Goal: Task Accomplishment & Management: Manage account settings

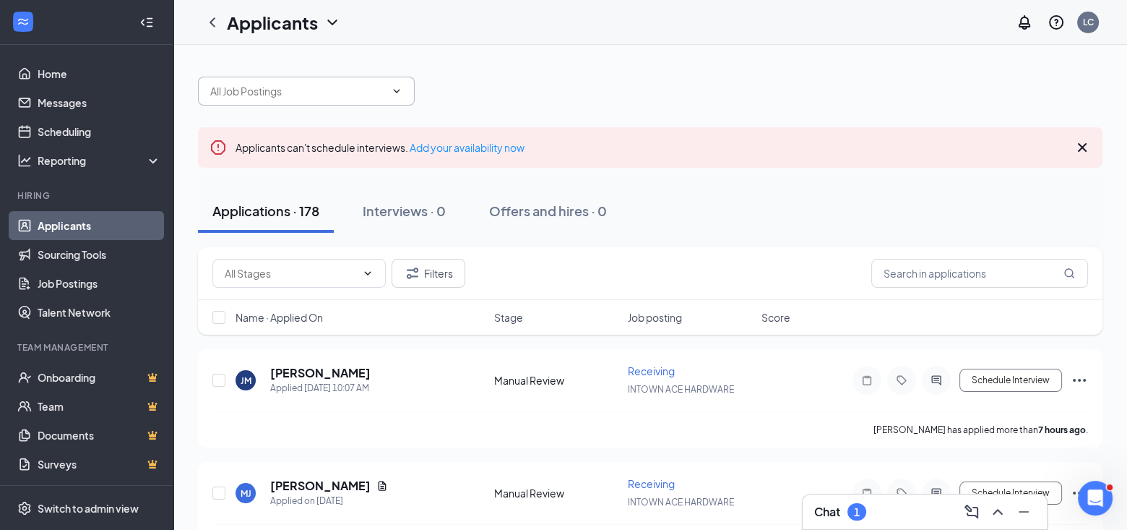
click at [396, 94] on icon "ChevronDown" at bounding box center [397, 91] width 12 height 12
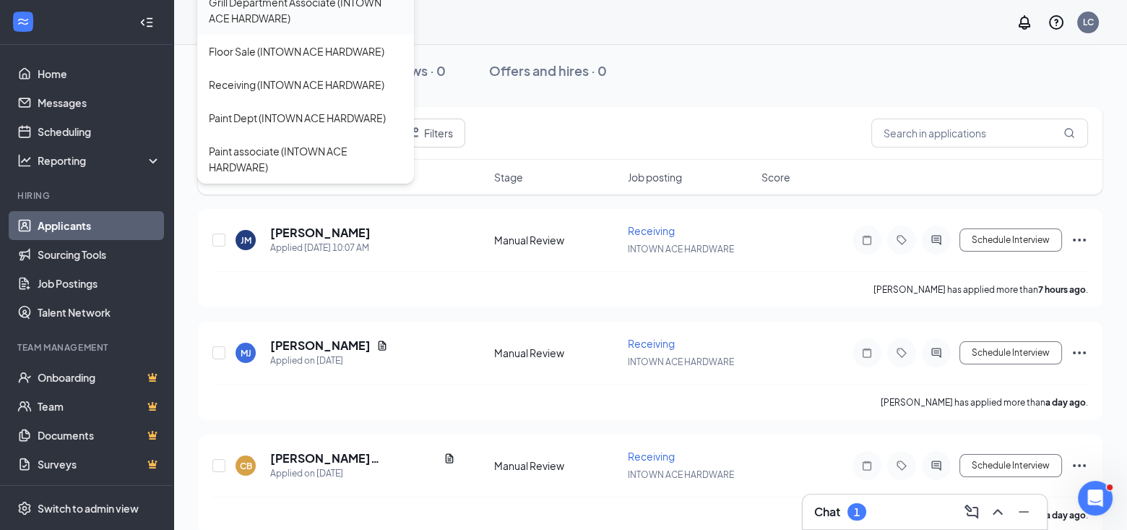
scroll to position [145, 0]
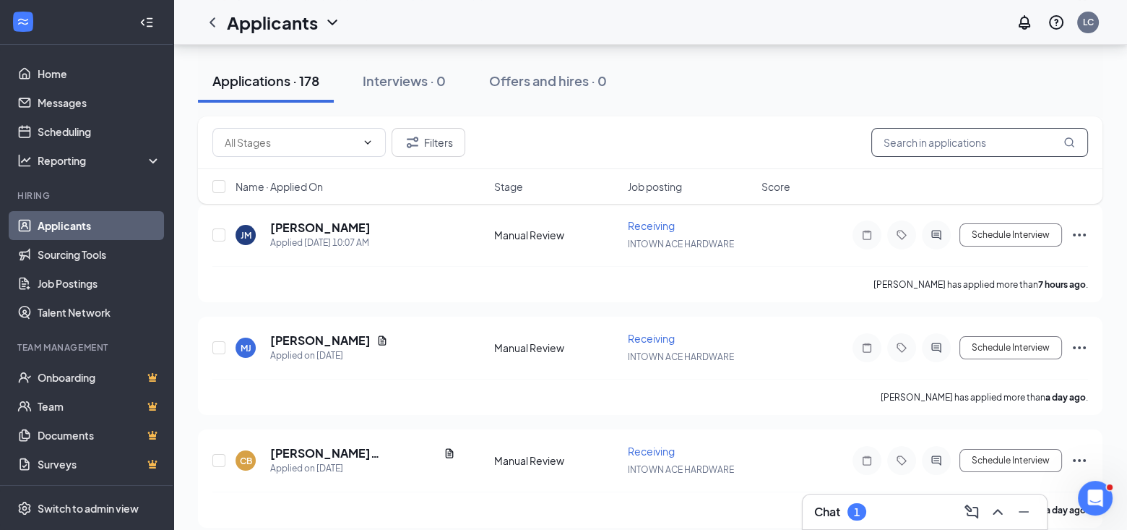
click at [936, 144] on input "text" at bounding box center [979, 142] width 217 height 29
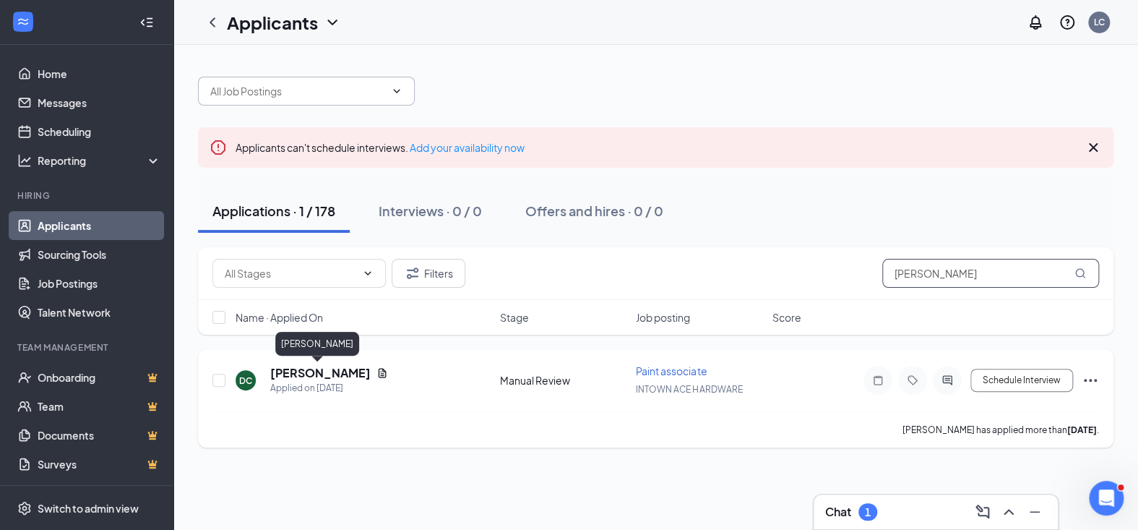
type input "[PERSON_NAME]"
click at [326, 369] on h5 "[PERSON_NAME]" at bounding box center [320, 373] width 100 height 16
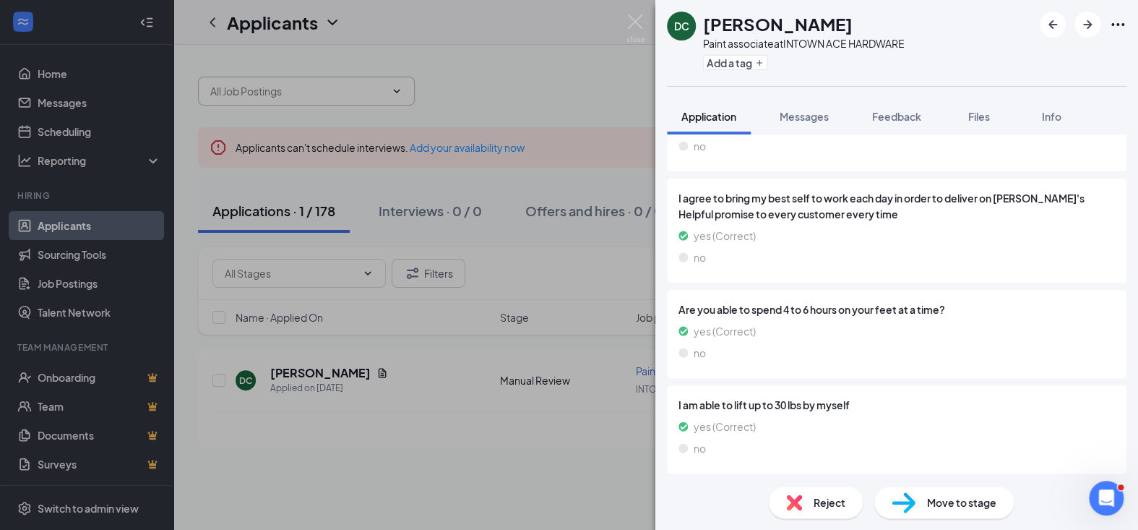
scroll to position [1184, 0]
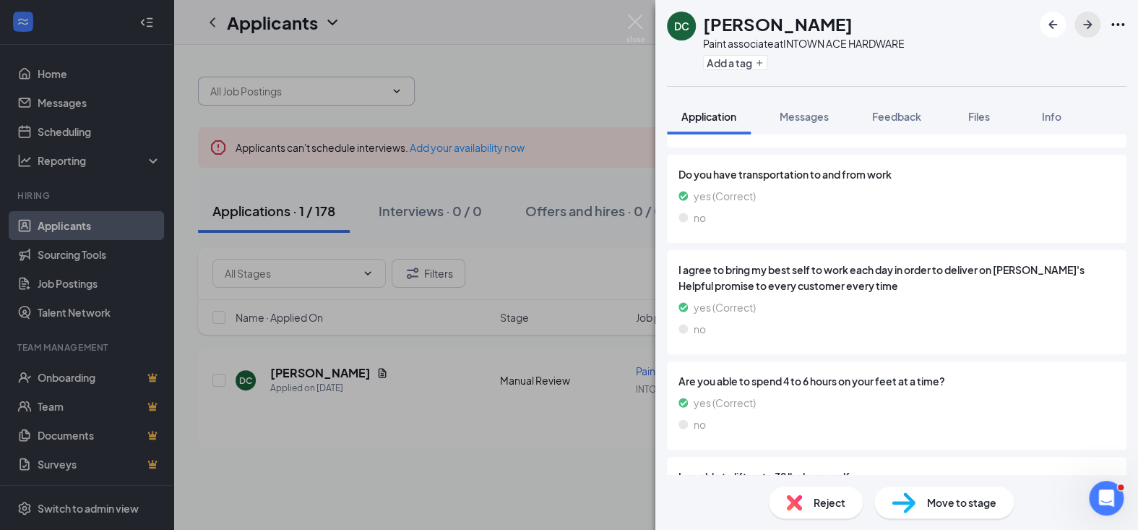
click at [1087, 24] on icon "ArrowRight" at bounding box center [1087, 24] width 9 height 9
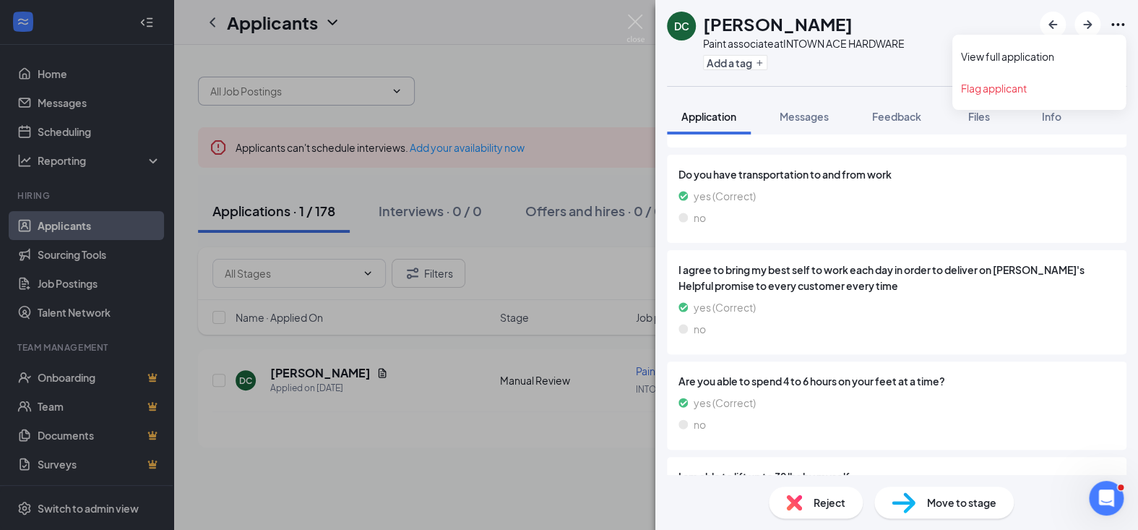
click at [1113, 24] on icon "Ellipses" at bounding box center [1117, 24] width 17 height 17
click at [1013, 88] on link "Flag applicant" at bounding box center [1039, 88] width 156 height 14
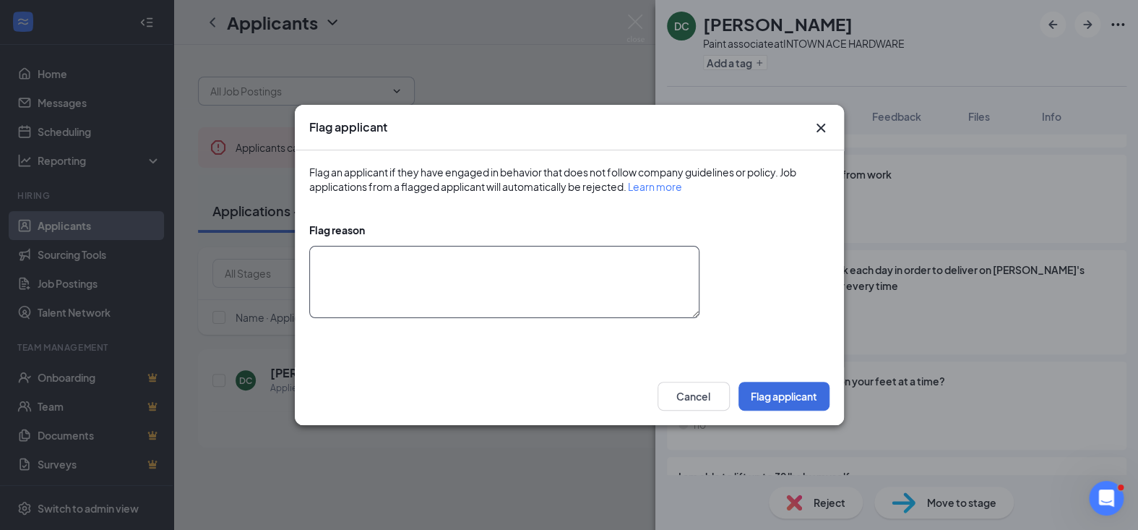
click at [327, 255] on textarea at bounding box center [504, 282] width 390 height 72
type textarea "i"
type textarea "Invited to interview, but was a no call/no show."
click at [766, 388] on button "Flag applicant" at bounding box center [783, 396] width 91 height 29
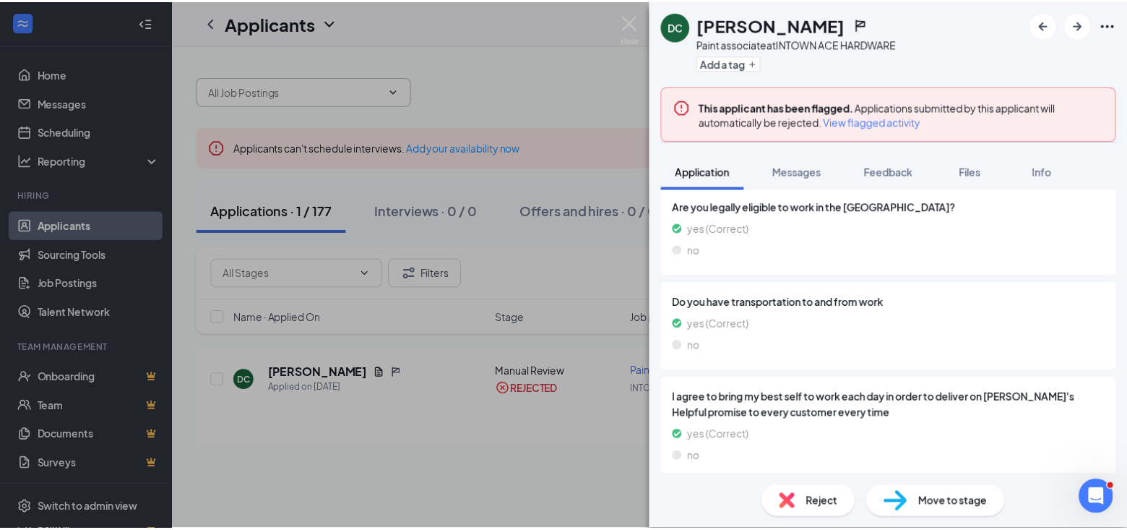
scroll to position [1039, 0]
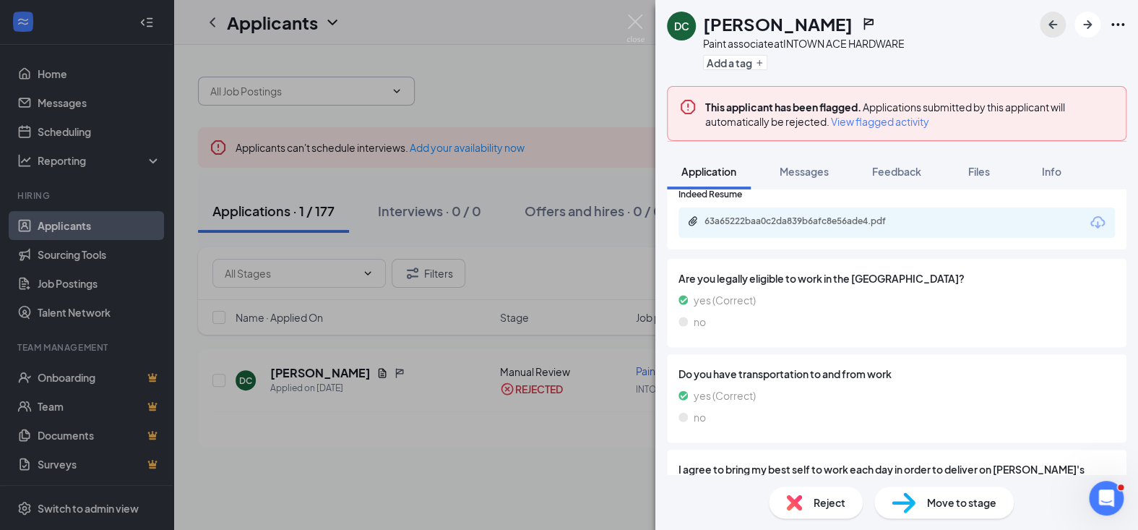
click at [1052, 25] on icon "ArrowLeftNew" at bounding box center [1052, 24] width 17 height 17
click at [629, 20] on img at bounding box center [635, 28] width 18 height 28
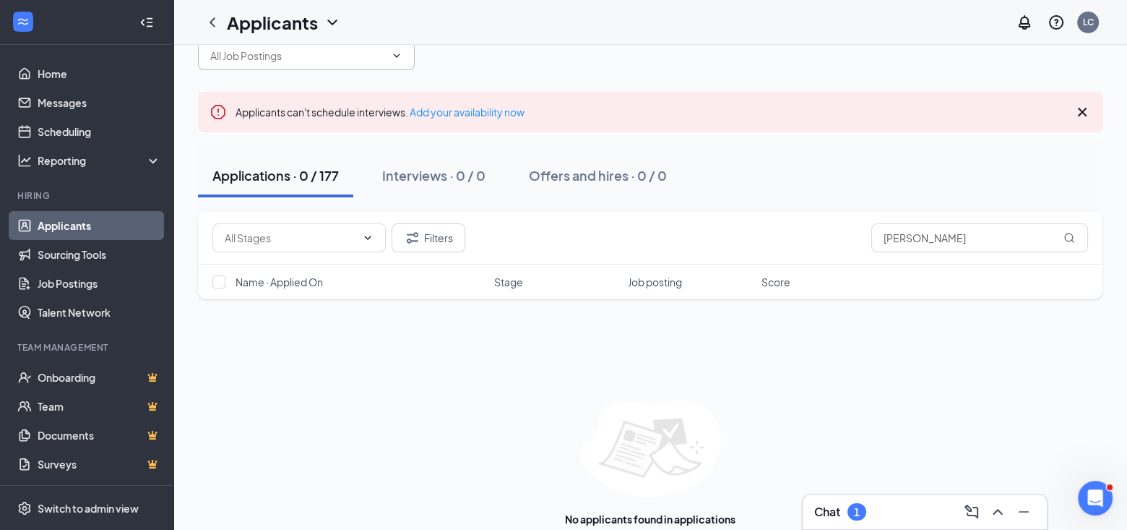
scroll to position [62, 0]
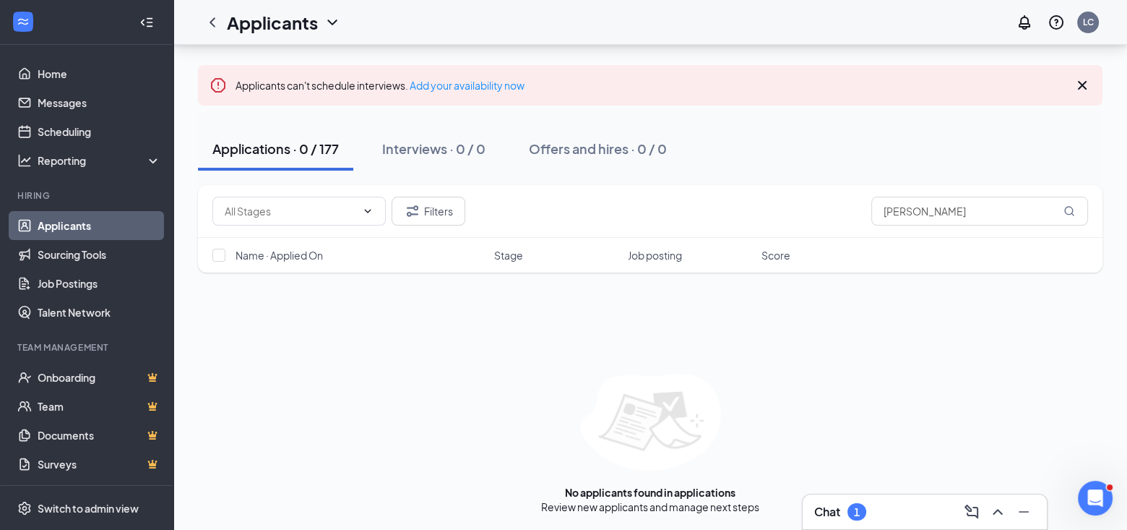
click at [860, 507] on div "1" at bounding box center [857, 512] width 6 height 12
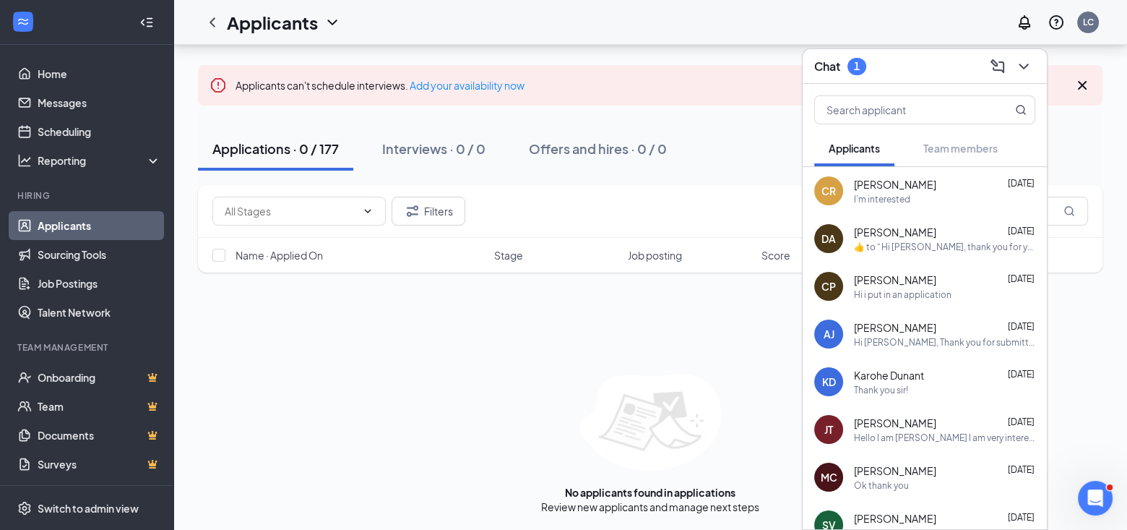
click at [902, 183] on span "[PERSON_NAME]" at bounding box center [895, 184] width 82 height 14
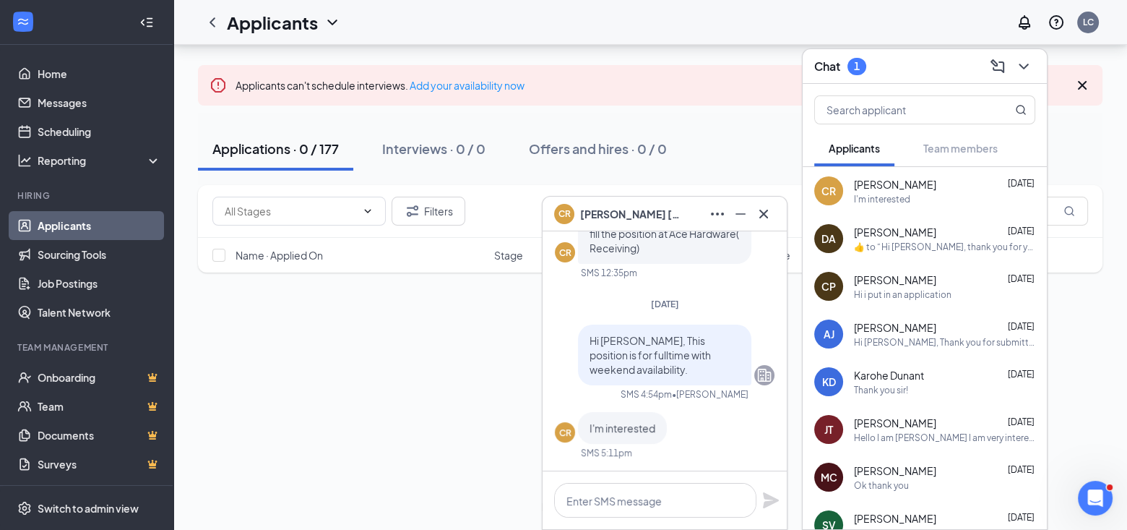
click at [859, 189] on span "[PERSON_NAME]" at bounding box center [895, 184] width 82 height 14
click at [897, 193] on div "I'm interested" at bounding box center [882, 199] width 56 height 12
click at [1058, 142] on div "Applications · 0 / 177 Interviews · 0 / 0 Offers and hires · 0 / 0" at bounding box center [650, 148] width 905 height 43
click at [822, 186] on div "CR" at bounding box center [829, 191] width 14 height 14
click at [1082, 85] on icon "Cross" at bounding box center [1082, 85] width 9 height 9
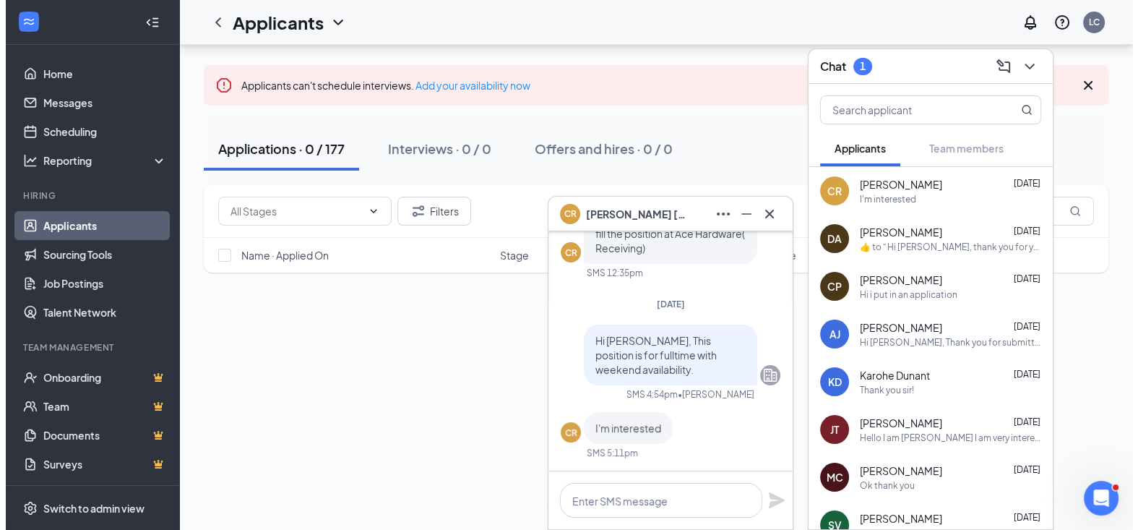
scroll to position [0, 0]
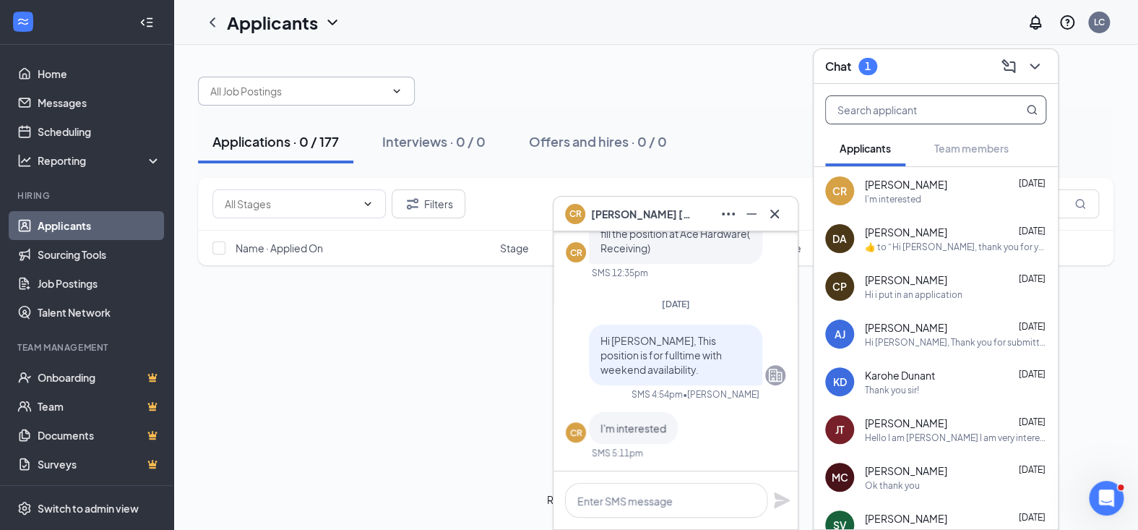
click at [935, 116] on input "text" at bounding box center [911, 109] width 171 height 27
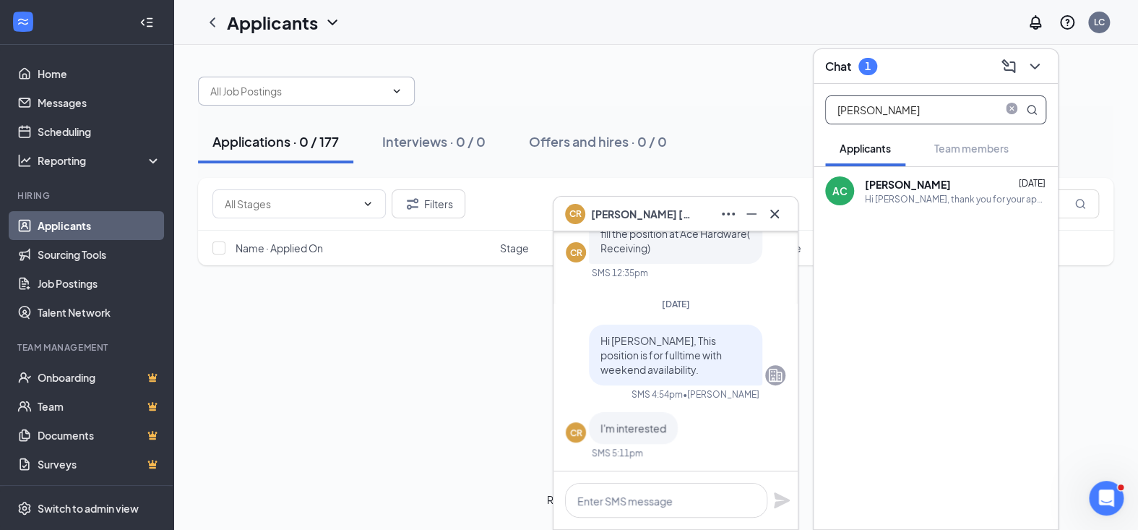
type input "[PERSON_NAME]"
click at [873, 193] on div "Hi [PERSON_NAME], thank you for your application. We have received it and will …" at bounding box center [955, 199] width 181 height 12
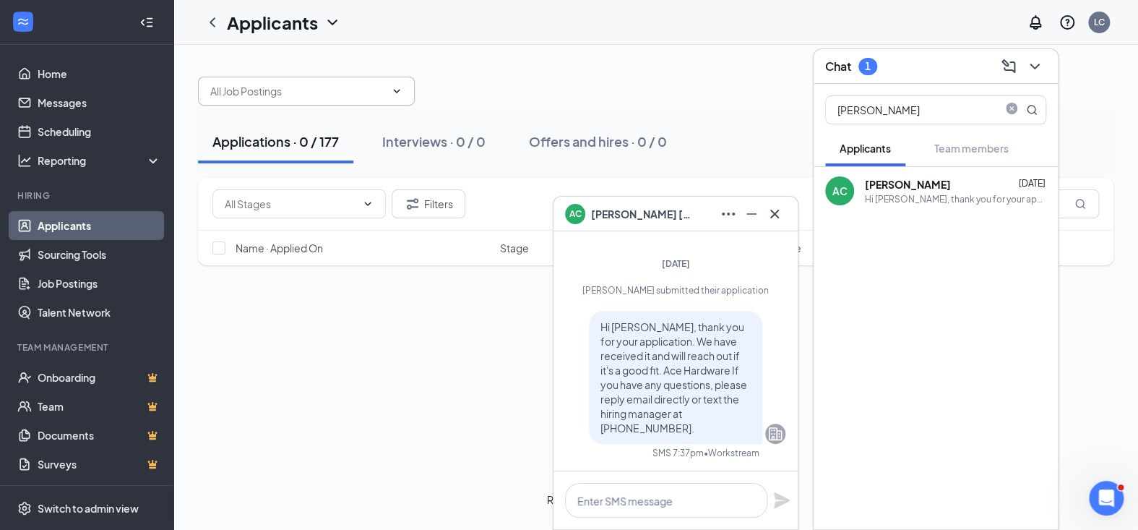
click at [949, 188] on div "[PERSON_NAME] [DATE]" at bounding box center [955, 184] width 181 height 14
click at [909, 186] on b "[PERSON_NAME]" at bounding box center [908, 184] width 86 height 13
click at [879, 113] on input "[PERSON_NAME]" at bounding box center [911, 109] width 171 height 27
click at [911, 112] on input "[PERSON_NAME]" at bounding box center [911, 109] width 171 height 27
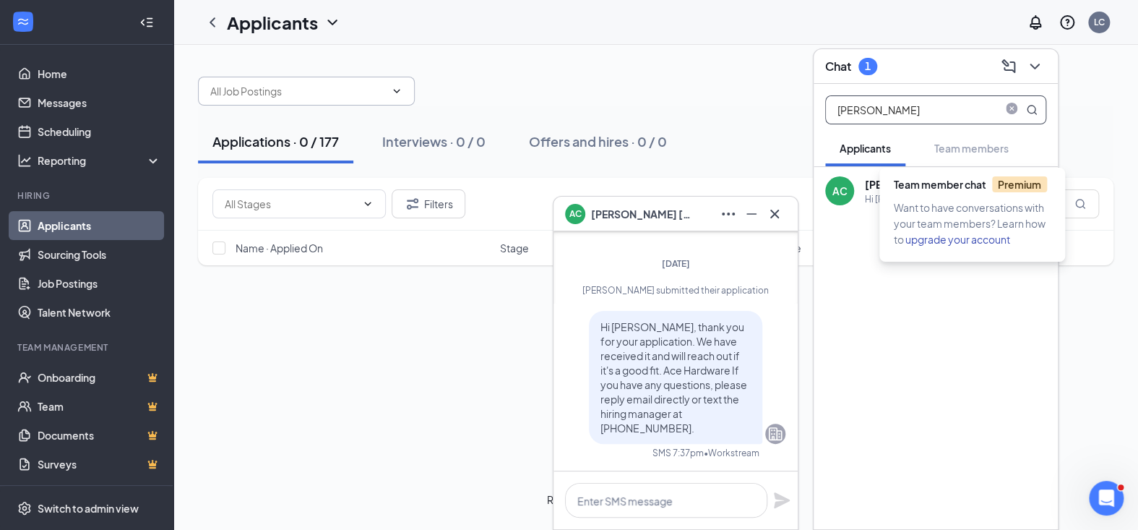
click at [878, 185] on b "[PERSON_NAME]" at bounding box center [908, 184] width 86 height 13
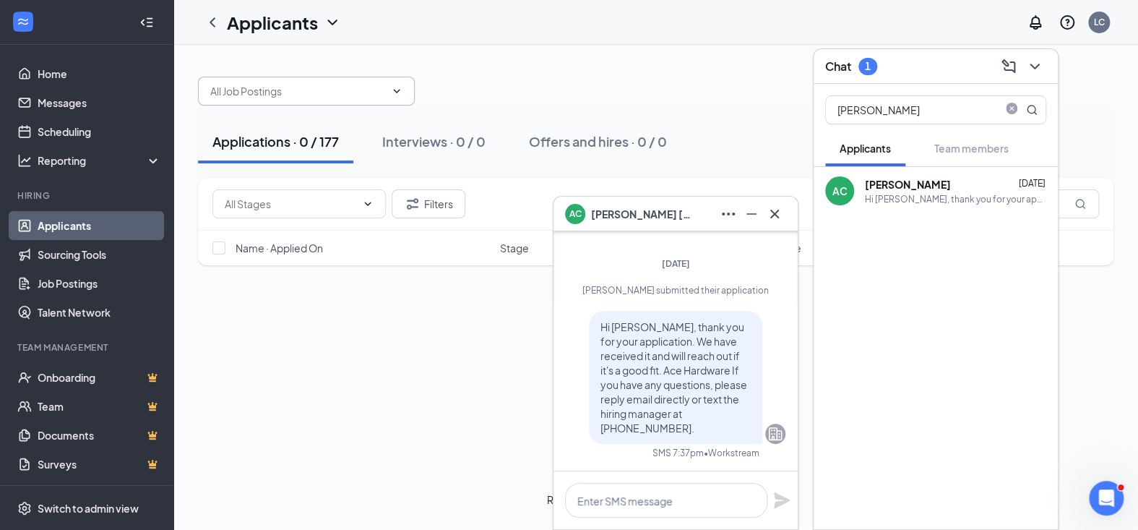
click at [897, 238] on div at bounding box center [936, 251] width 244 height 72
click at [1009, 64] on icon "ComposeMessage" at bounding box center [1008, 66] width 17 height 17
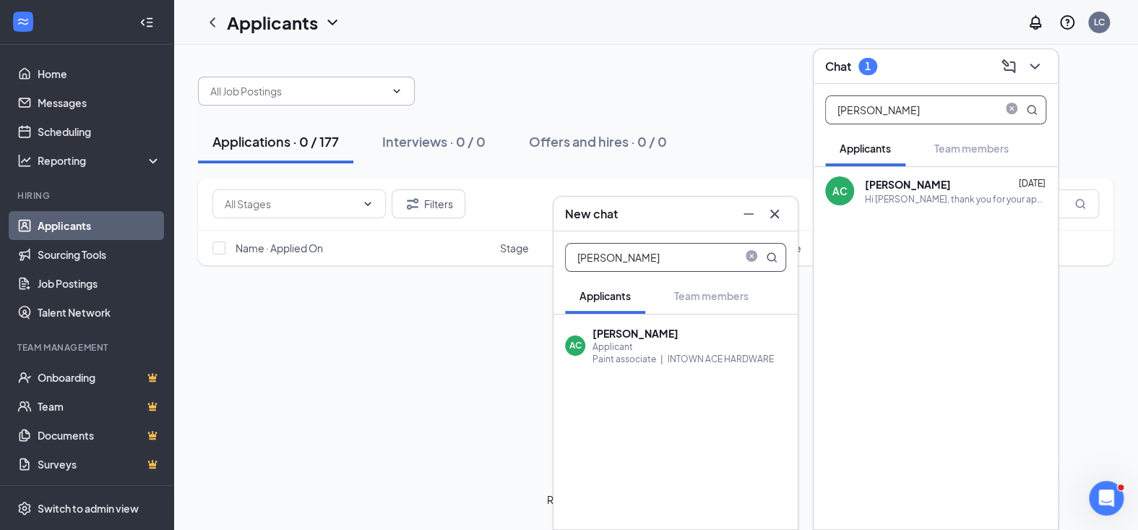
type input "[PERSON_NAME]"
click at [622, 337] on b "[PERSON_NAME]" at bounding box center [635, 333] width 86 height 13
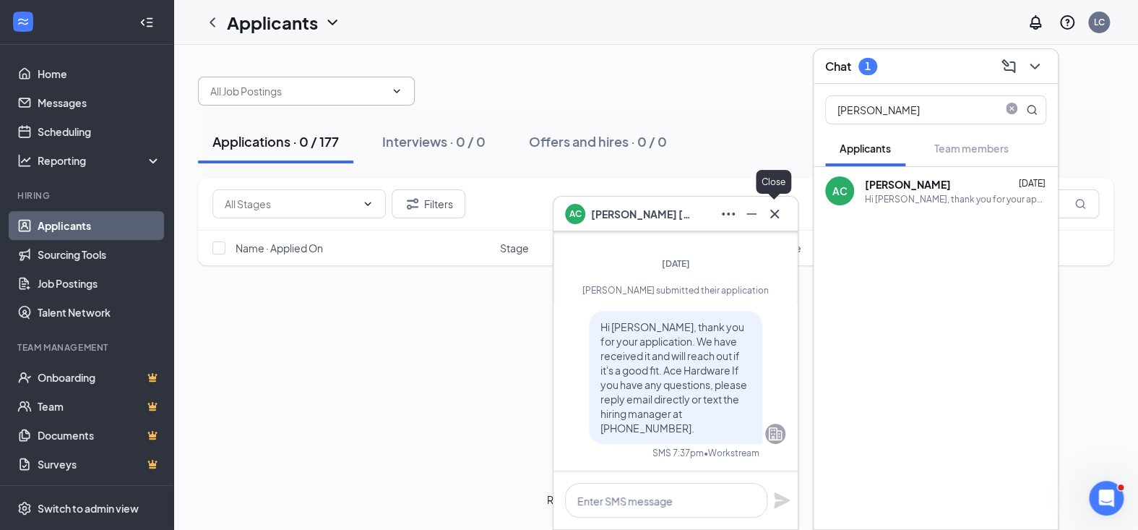
click at [776, 212] on icon "Cross" at bounding box center [774, 213] width 17 height 17
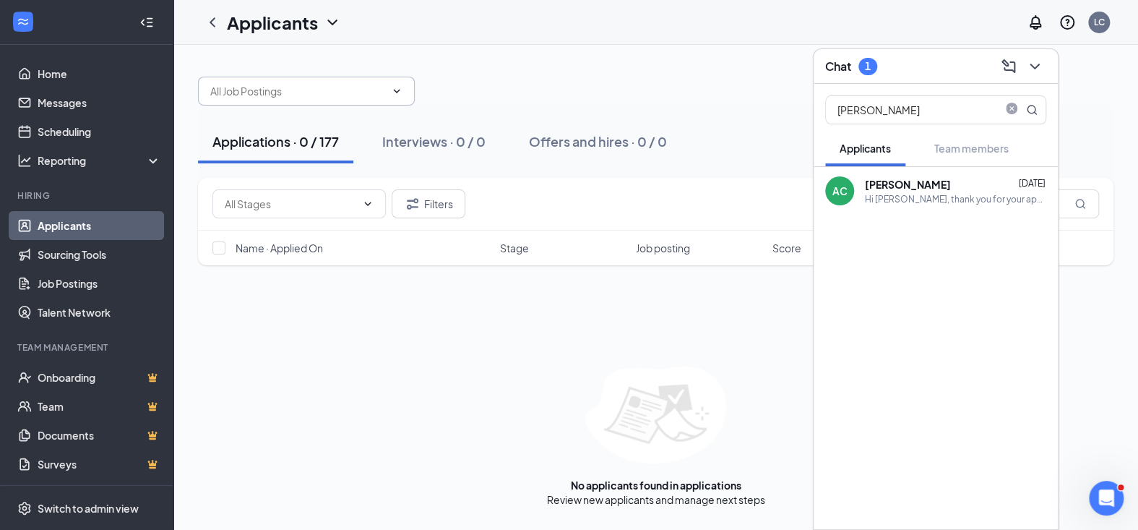
click at [244, 138] on div "Applications · 0 / 177" at bounding box center [275, 141] width 126 height 18
click at [986, 110] on input "[PERSON_NAME]" at bounding box center [911, 109] width 171 height 27
click at [872, 181] on b "[PERSON_NAME]" at bounding box center [908, 184] width 86 height 13
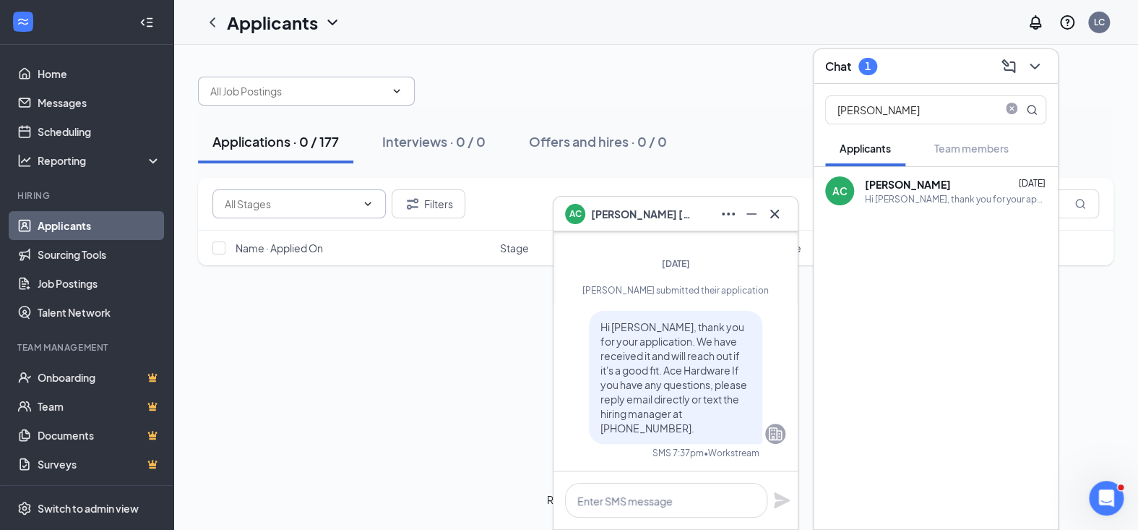
click at [368, 203] on icon "ChevronDown" at bounding box center [368, 204] width 7 height 4
click at [278, 233] on div "Manual Review (177)" at bounding box center [270, 236] width 95 height 16
type input "Manual Review (177)"
click at [887, 106] on input "[PERSON_NAME]" at bounding box center [911, 109] width 171 height 27
click at [909, 111] on input "[PERSON_NAME]" at bounding box center [911, 109] width 171 height 27
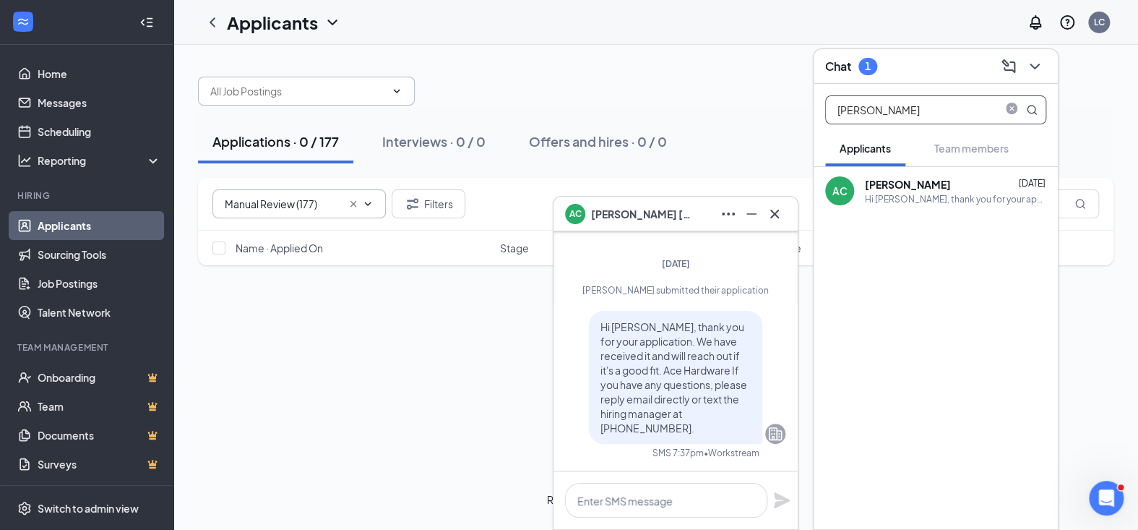
click at [871, 147] on span "Applicants" at bounding box center [865, 148] width 51 height 13
click at [830, 187] on div "AC" at bounding box center [839, 190] width 29 height 29
click at [895, 182] on b "[PERSON_NAME]" at bounding box center [908, 184] width 86 height 13
click at [217, 25] on icon "ChevronLeft" at bounding box center [212, 22] width 17 height 17
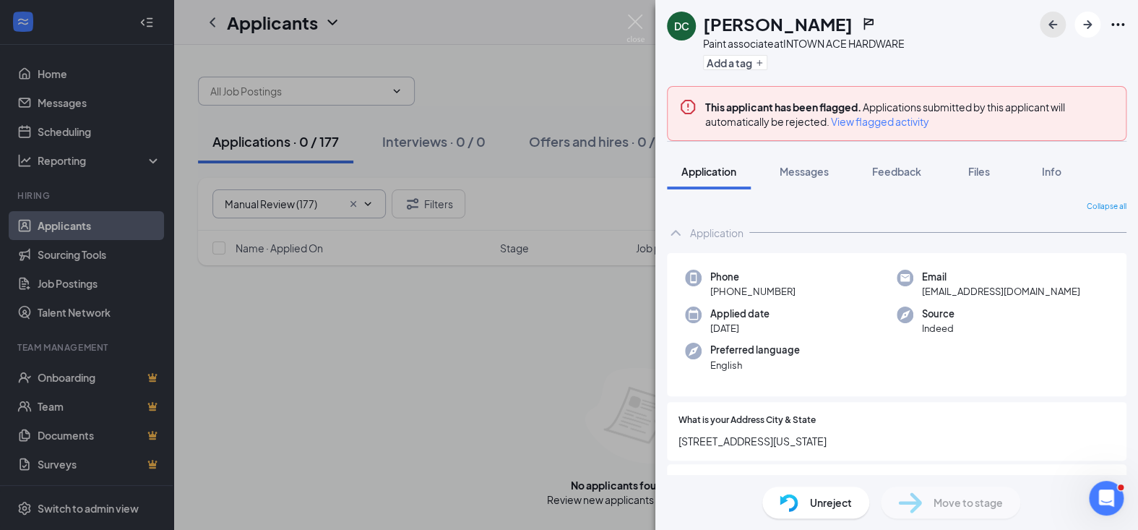
click at [1051, 27] on icon "ArrowLeftNew" at bounding box center [1052, 24] width 9 height 9
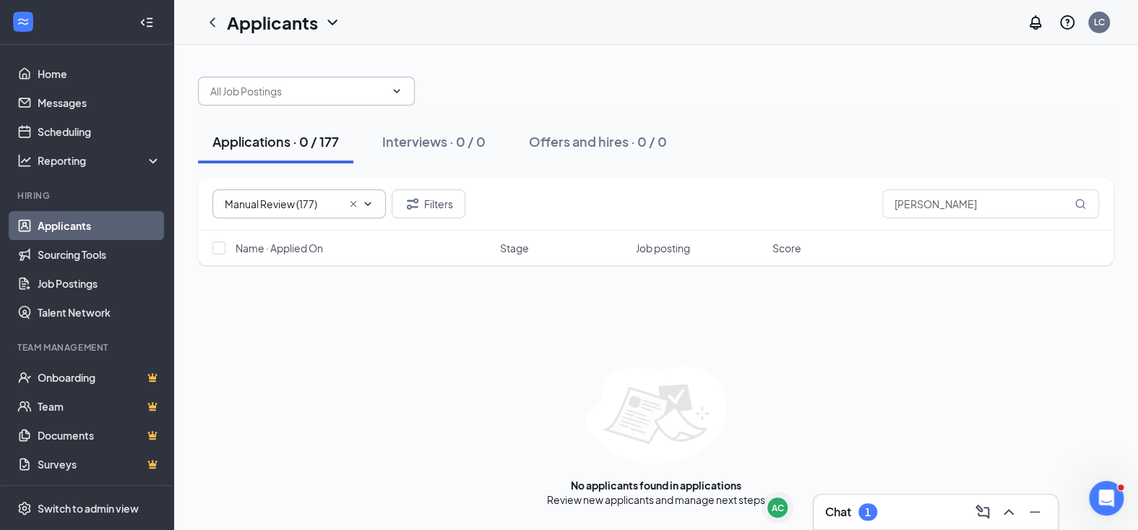
click at [315, 25] on h1 "Applicants" at bounding box center [272, 22] width 91 height 25
click at [262, 60] on link "Applicants" at bounding box center [313, 58] width 156 height 14
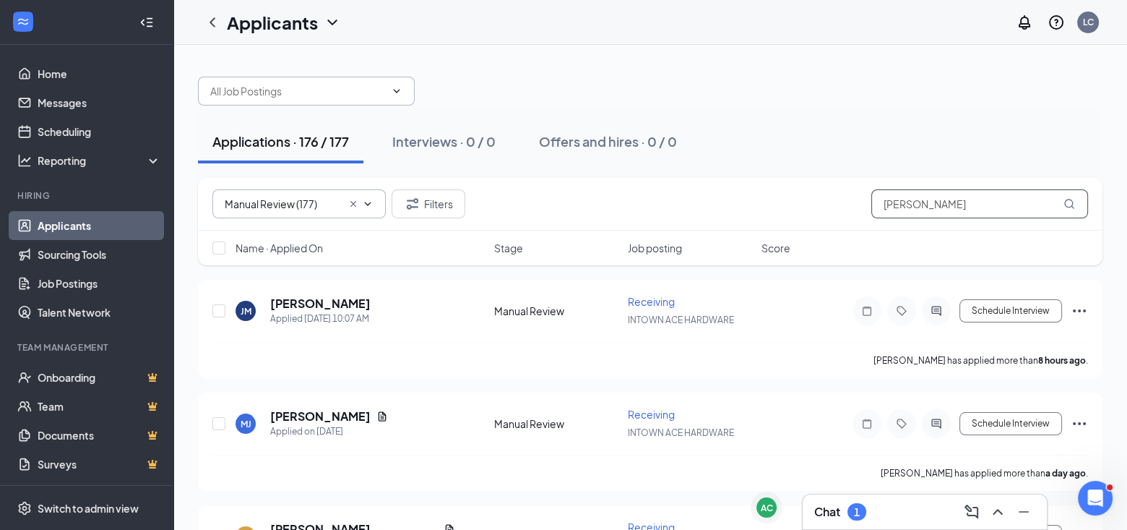
drag, startPoint x: 940, startPoint y: 204, endPoint x: 865, endPoint y: 204, distance: 75.1
click at [865, 204] on div "Manual Review (177) Filters [PERSON_NAME]" at bounding box center [650, 203] width 876 height 29
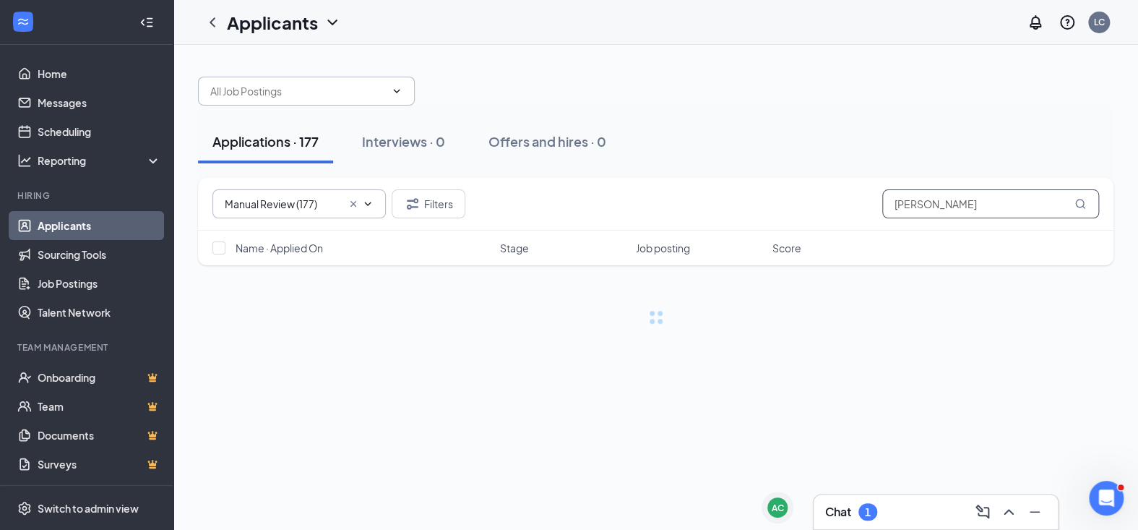
type input "[PERSON_NAME]"
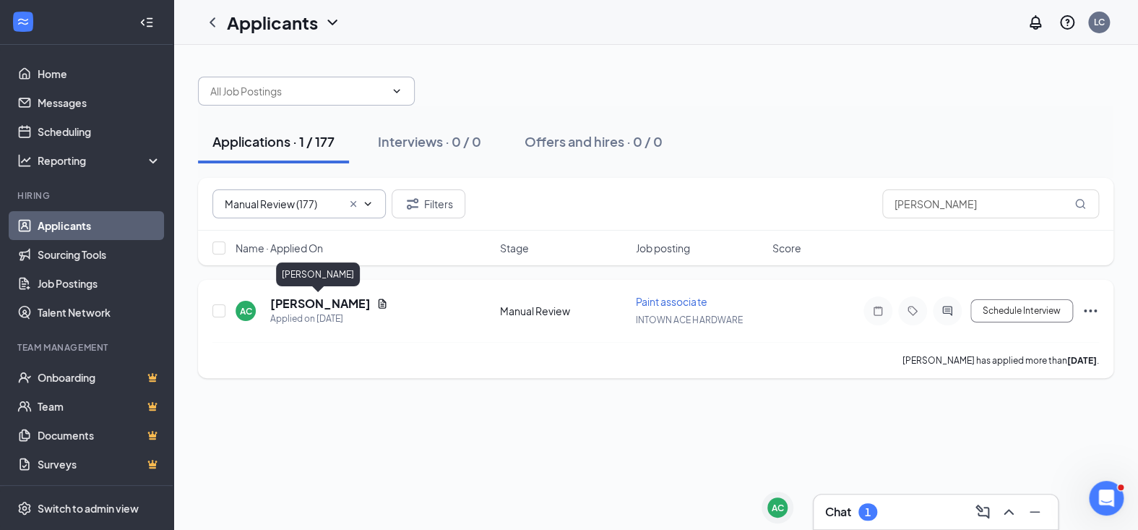
click at [303, 299] on h5 "[PERSON_NAME]" at bounding box center [320, 304] width 100 height 16
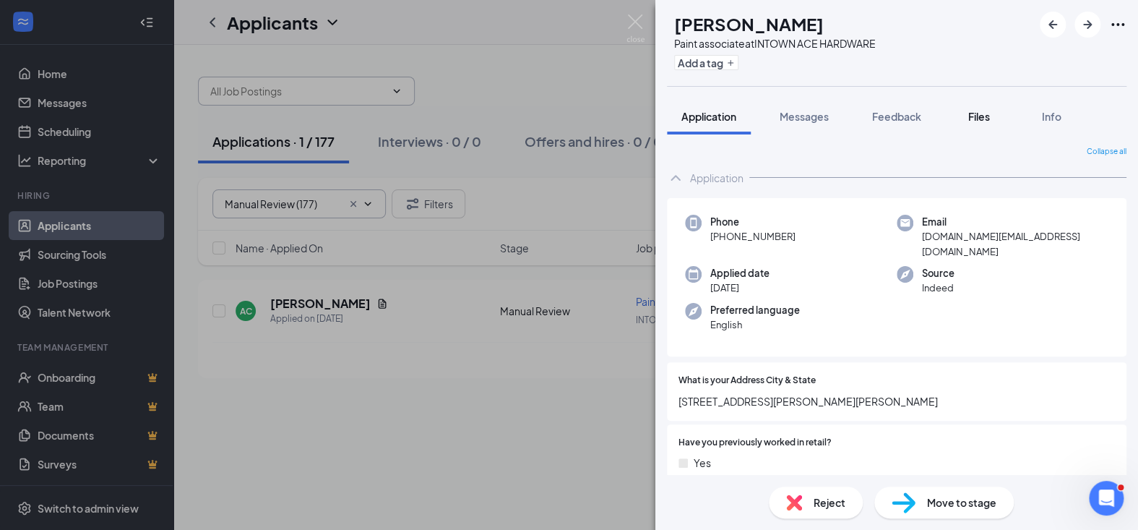
click at [979, 119] on span "Files" at bounding box center [979, 116] width 22 height 13
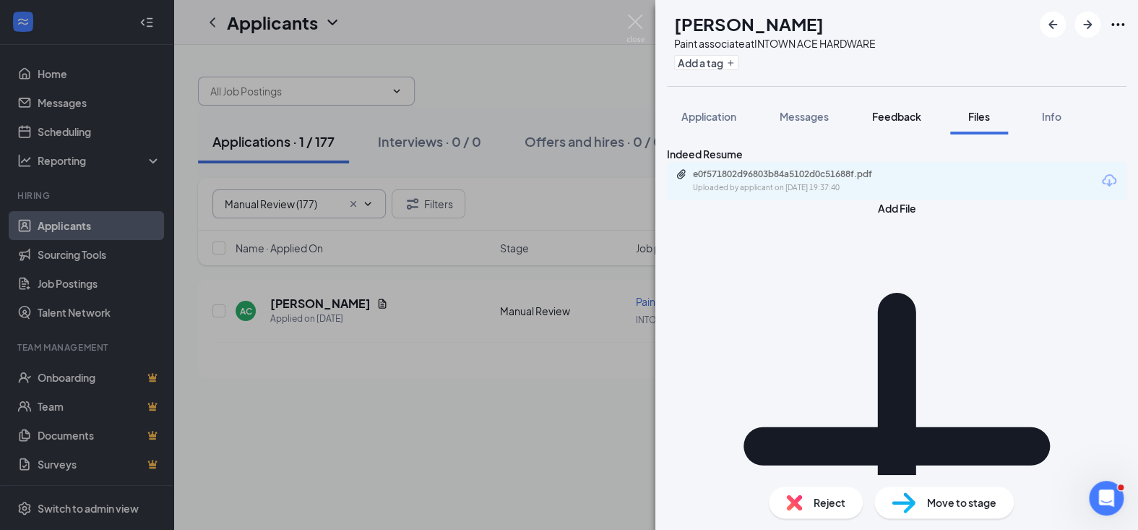
click at [887, 116] on span "Feedback" at bounding box center [896, 116] width 49 height 13
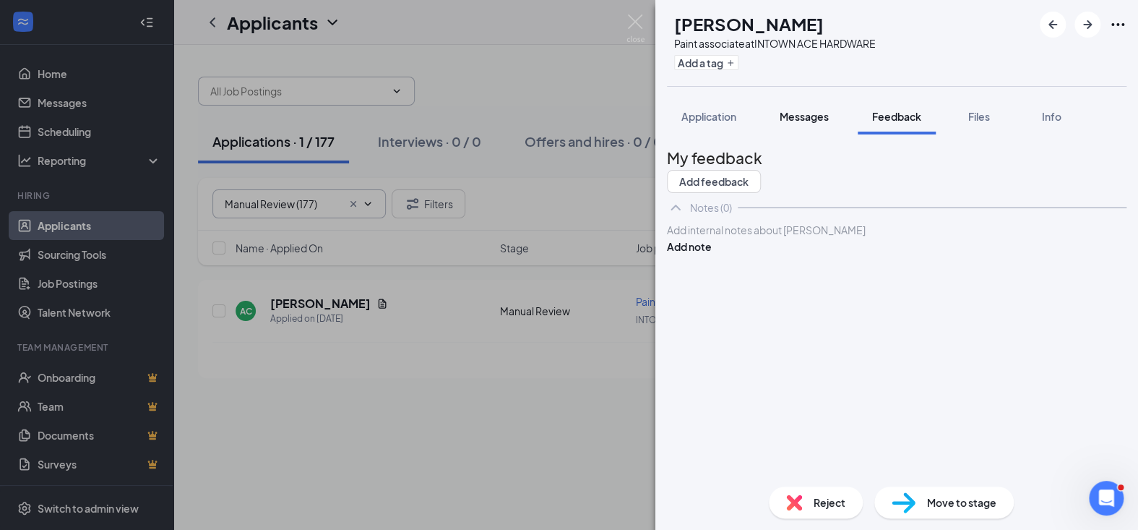
click at [795, 115] on span "Messages" at bounding box center [804, 116] width 49 height 13
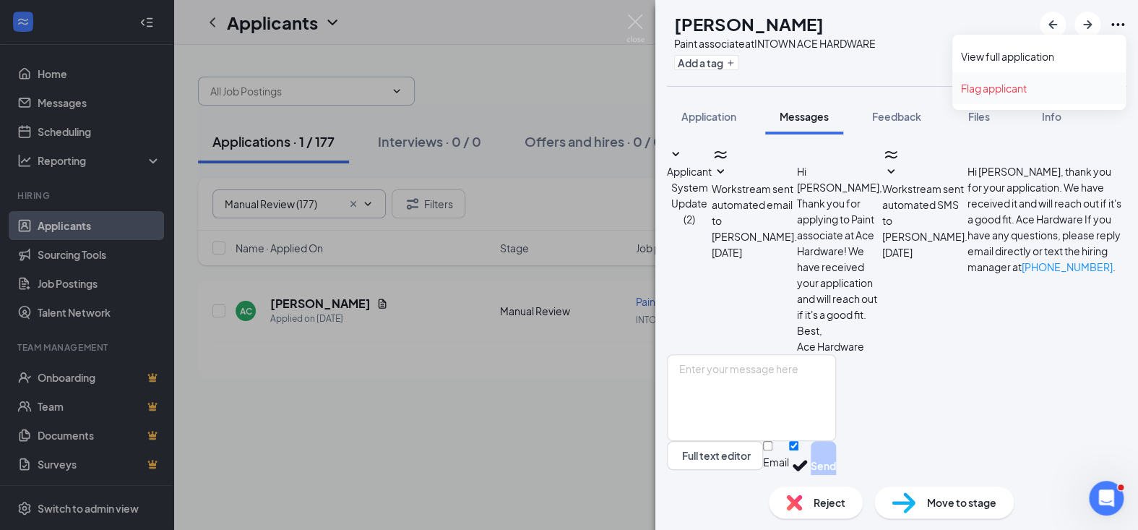
click at [1004, 88] on link "Flag applicant" at bounding box center [1039, 88] width 156 height 14
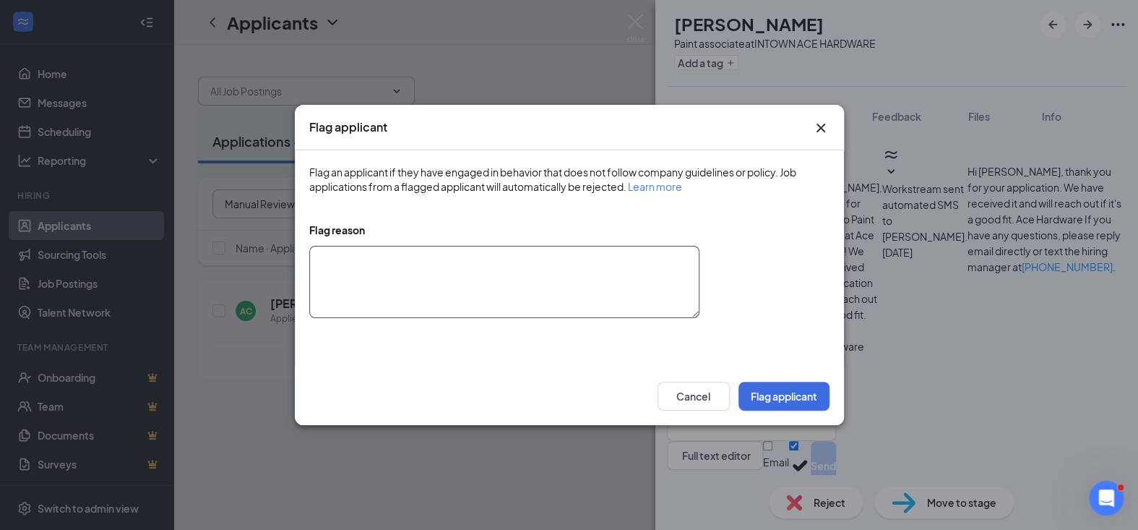
click at [326, 251] on textarea at bounding box center [504, 282] width 390 height 72
type textarea "Found work elsewhere."
click at [777, 393] on button "Flag applicant" at bounding box center [783, 396] width 91 height 29
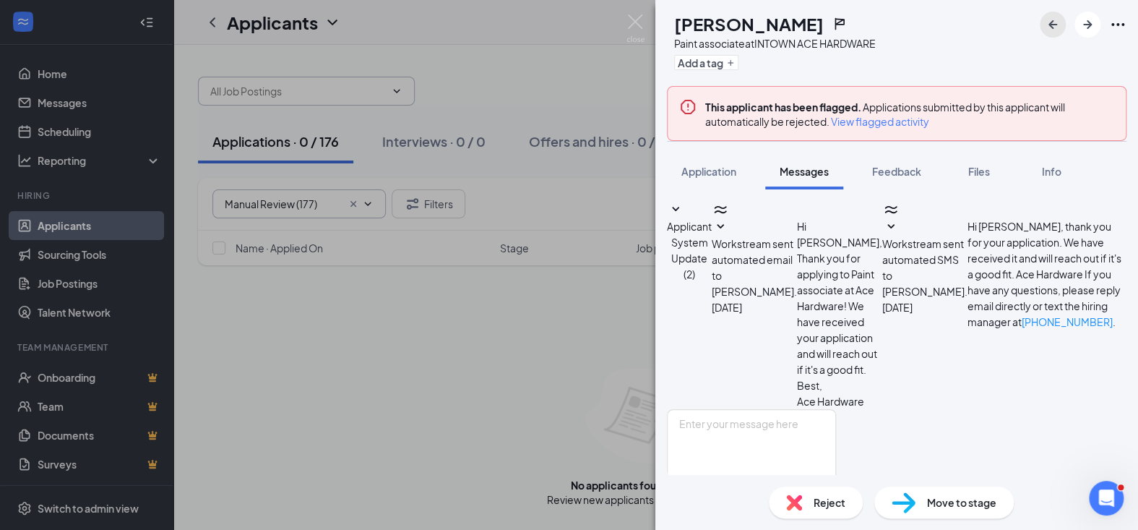
click at [1051, 24] on icon "ArrowLeftNew" at bounding box center [1052, 24] width 9 height 9
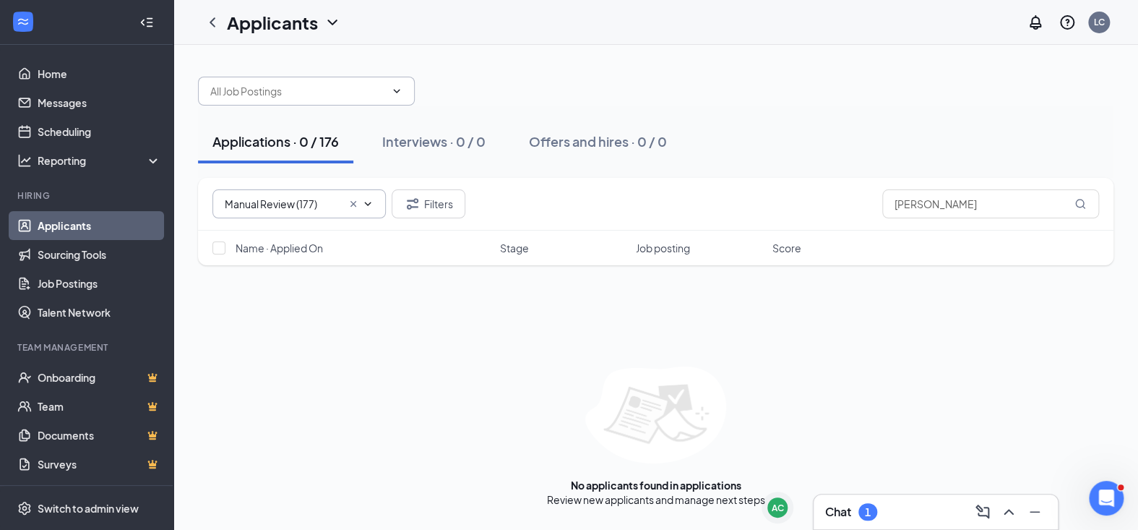
click at [292, 27] on h1 "Applicants" at bounding box center [272, 22] width 91 height 25
click at [329, 20] on icon "ChevronDown" at bounding box center [331, 23] width 9 height 6
click at [327, 21] on icon "ChevronDown" at bounding box center [332, 22] width 17 height 17
click at [258, 62] on link "Applicants" at bounding box center [313, 58] width 156 height 14
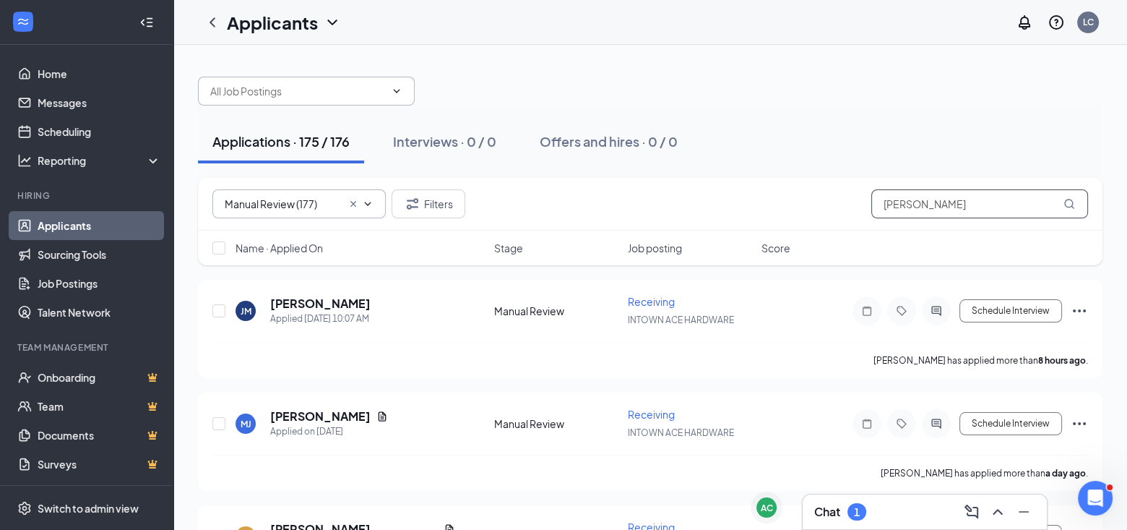
drag, startPoint x: 954, startPoint y: 211, endPoint x: 821, endPoint y: 197, distance: 133.7
click at [821, 197] on div "Manual Review (177) Filters [PERSON_NAME]" at bounding box center [650, 203] width 876 height 29
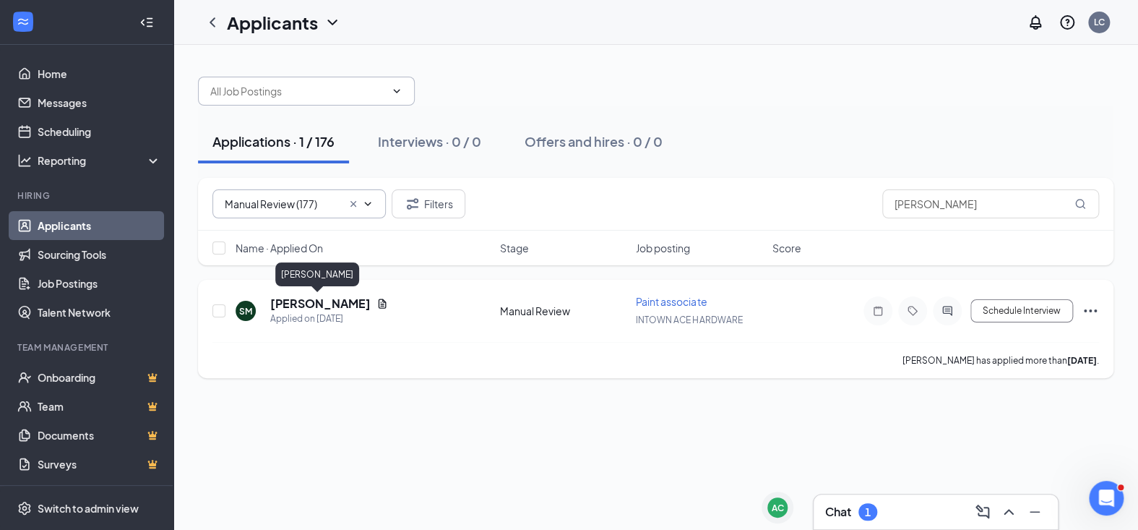
click at [293, 302] on h5 "[PERSON_NAME]" at bounding box center [320, 304] width 100 height 16
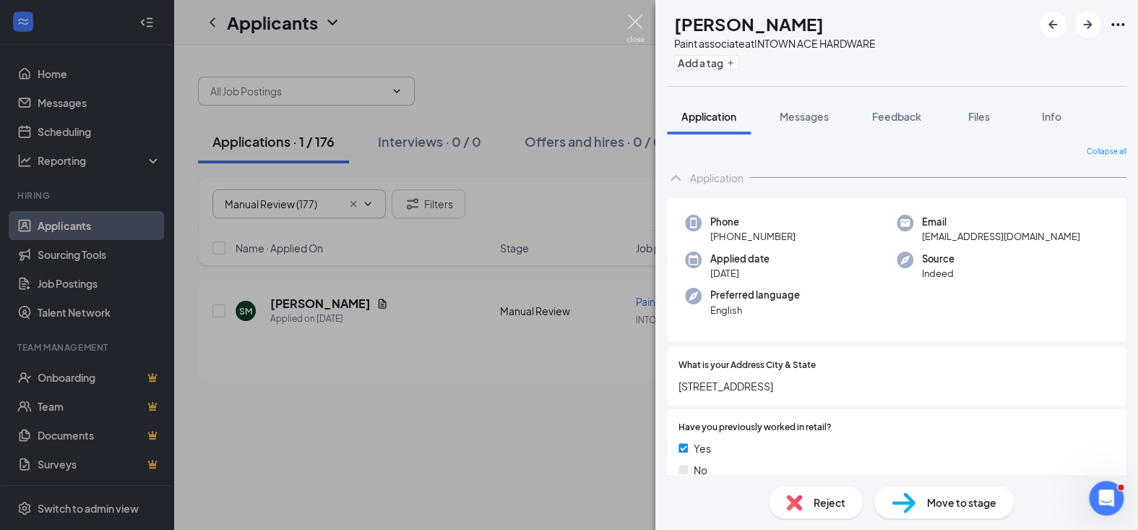
click at [630, 23] on img at bounding box center [635, 28] width 18 height 28
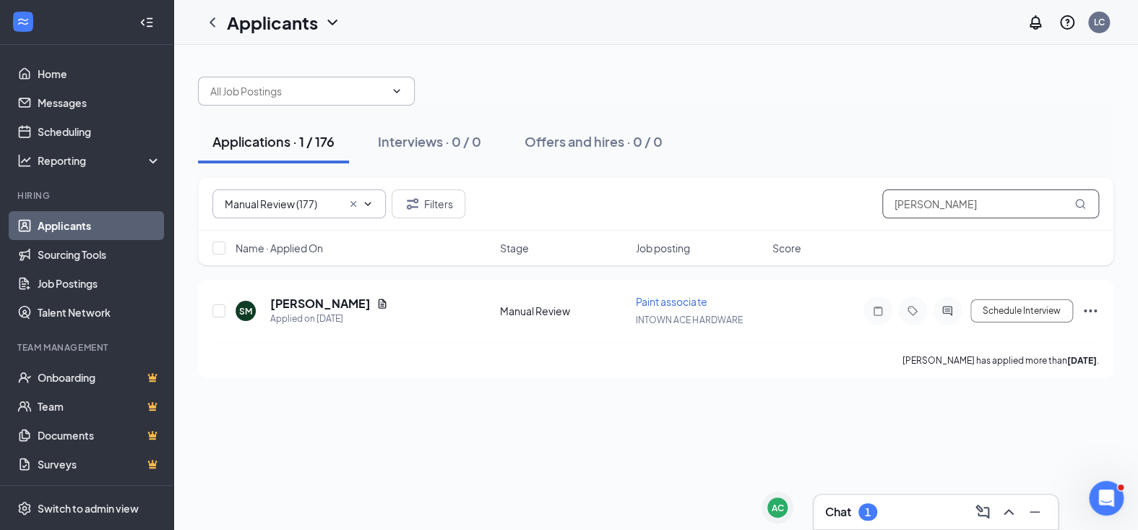
drag, startPoint x: 987, startPoint y: 205, endPoint x: 839, endPoint y: 186, distance: 149.3
click at [839, 186] on div "Manual Review (177) Filters [PERSON_NAME]" at bounding box center [655, 204] width 915 height 53
type input "[DEMOGRAPHIC_DATA]"
click at [379, 303] on div "[DEMOGRAPHIC_DATA][PERSON_NAME]" at bounding box center [365, 304] width 191 height 16
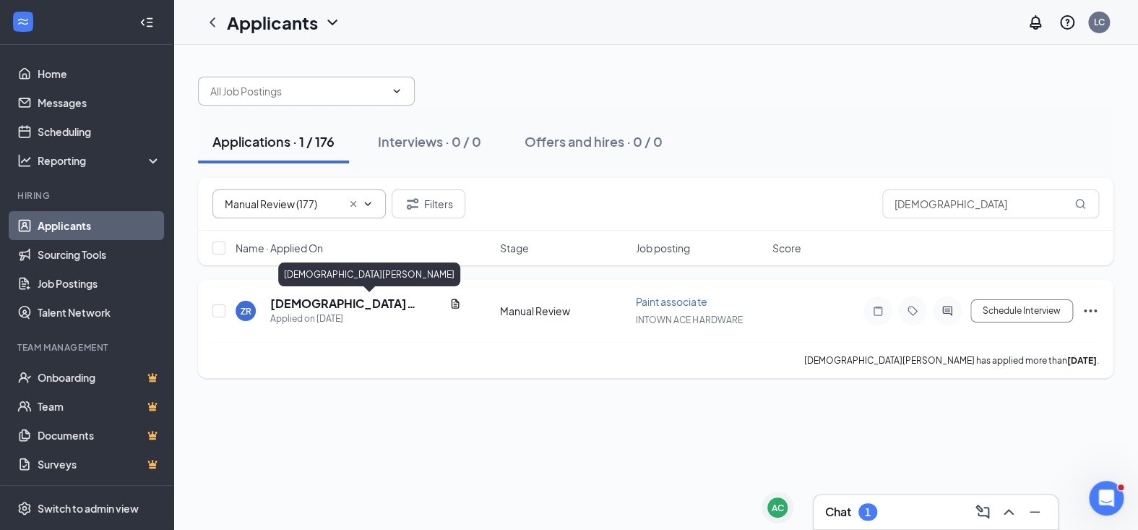
click at [316, 301] on h5 "[DEMOGRAPHIC_DATA][PERSON_NAME]" at bounding box center [356, 304] width 173 height 16
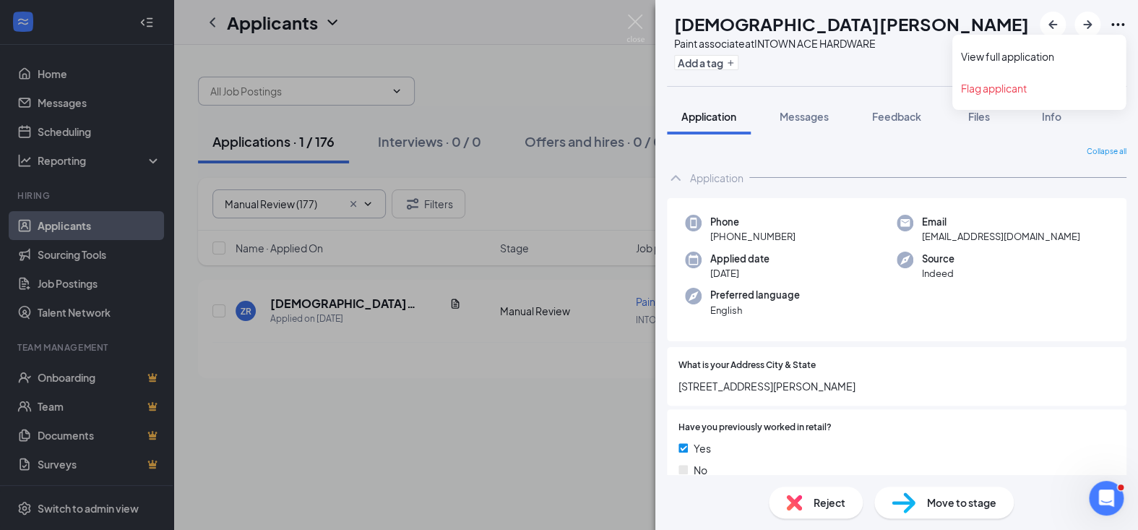
click at [1113, 24] on icon "Ellipses" at bounding box center [1117, 24] width 17 height 17
click at [986, 87] on link "Flag applicant" at bounding box center [1039, 88] width 156 height 14
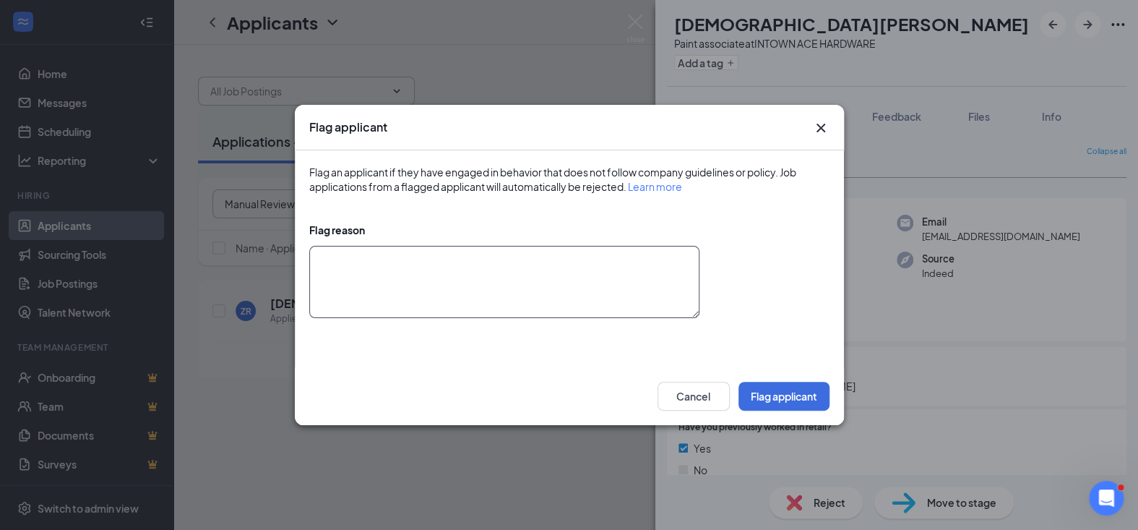
click at [371, 256] on textarea at bounding box center [504, 282] width 390 height 72
type textarea "Falsified resume info."
click at [762, 396] on button "Flag applicant" at bounding box center [783, 396] width 91 height 29
